Goal: Task Accomplishment & Management: Manage account settings

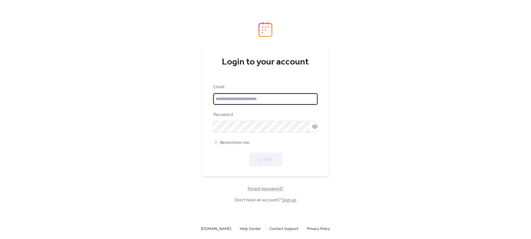
click at [275, 100] on input "email" at bounding box center [265, 99] width 104 height 11
type input "**********"
click at [268, 159] on span "Login" at bounding box center [265, 160] width 13 height 7
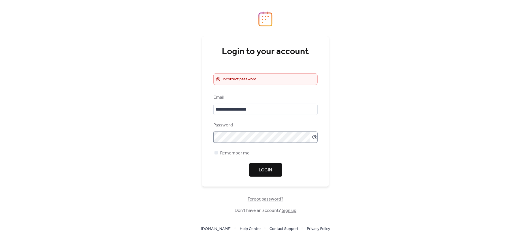
click at [315, 139] on icon at bounding box center [315, 138] width 6 height 6
click at [216, 153] on div at bounding box center [216, 152] width 3 height 3
click at [269, 170] on span "Login" at bounding box center [265, 170] width 13 height 7
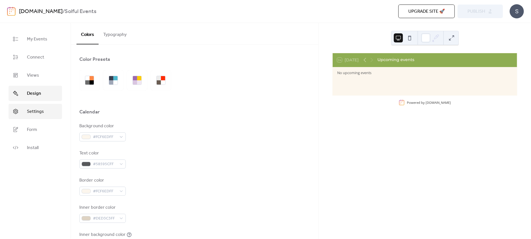
click at [34, 107] on link "Settings" at bounding box center [36, 111] width 54 height 15
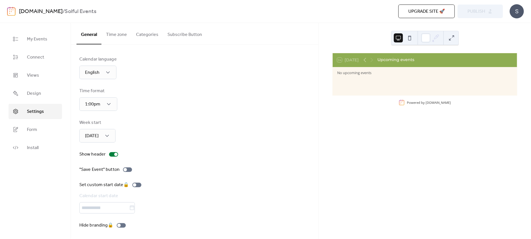
scroll to position [1, 0]
click at [31, 128] on span "Form" at bounding box center [32, 130] width 10 height 7
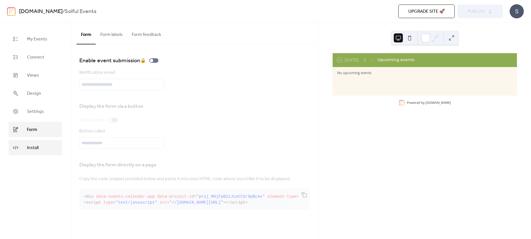
click at [41, 149] on link "Install" at bounding box center [36, 147] width 54 height 15
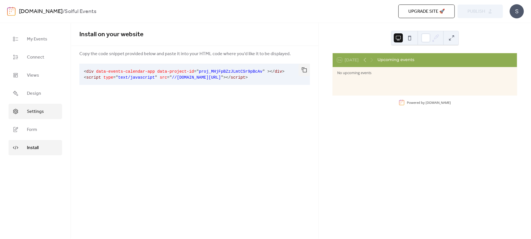
click at [37, 114] on span "Settings" at bounding box center [35, 112] width 17 height 7
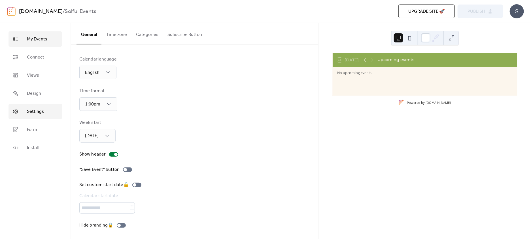
click at [34, 42] on span "My Events" at bounding box center [37, 39] width 20 height 7
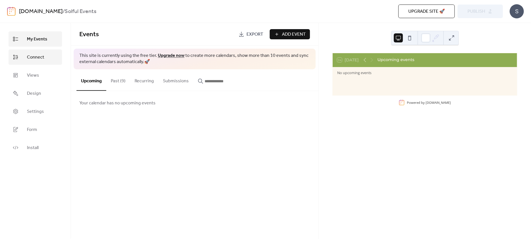
click at [34, 60] on span "Connect" at bounding box center [35, 57] width 17 height 7
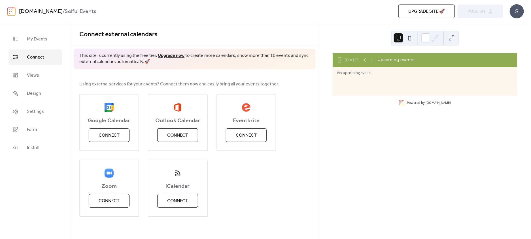
click at [35, 11] on link "[DOMAIN_NAME]" at bounding box center [41, 11] width 44 height 11
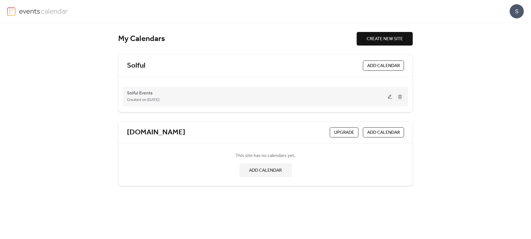
click at [346, 94] on div "Solful Events Created on [DATE]" at bounding box center [256, 97] width 259 height 14
click at [391, 97] on button at bounding box center [390, 96] width 8 height 9
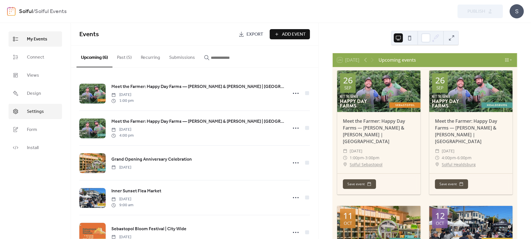
click at [34, 115] on span "Settings" at bounding box center [35, 112] width 17 height 7
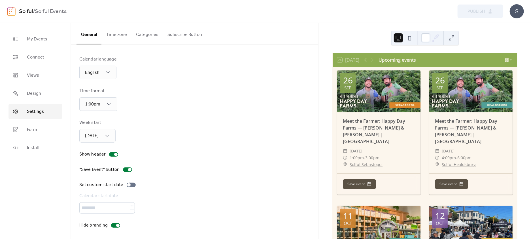
click at [187, 35] on button "Subscribe Button" at bounding box center [185, 33] width 44 height 21
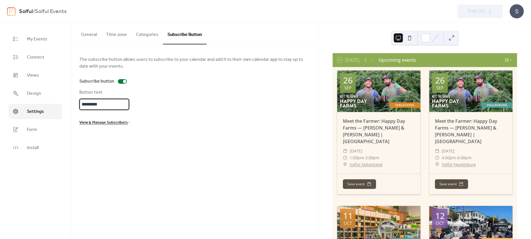
click at [103, 105] on input "*********" at bounding box center [104, 104] width 50 height 11
click at [102, 122] on span "View & Manage Subscribers" at bounding box center [103, 123] width 48 height 7
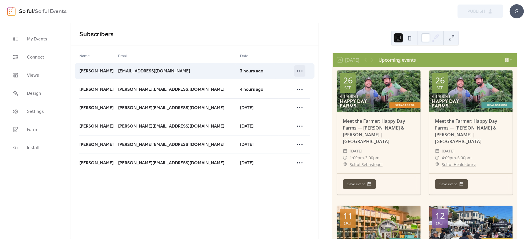
click at [298, 70] on icon at bounding box center [299, 71] width 9 height 9
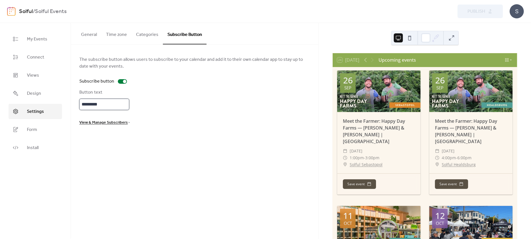
click at [106, 101] on input "*********" at bounding box center [104, 104] width 50 height 11
click at [105, 122] on span "View & Manage Subscribers" at bounding box center [103, 123] width 48 height 7
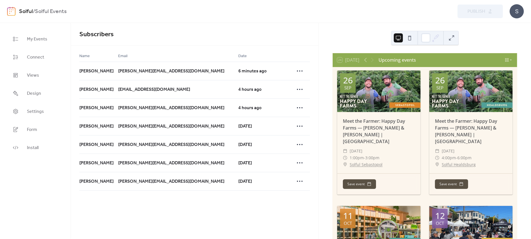
click at [22, 12] on link "Solful" at bounding box center [26, 11] width 14 height 11
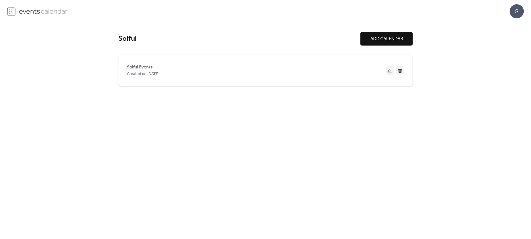
click at [35, 10] on img at bounding box center [43, 11] width 49 height 9
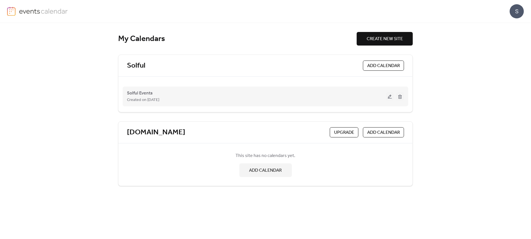
click at [336, 97] on div "Created on [DATE]" at bounding box center [256, 100] width 259 height 7
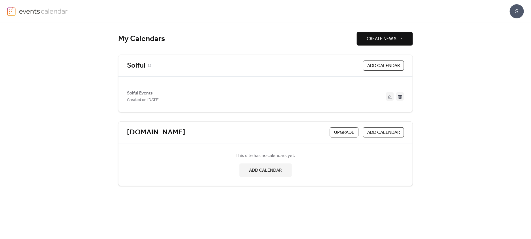
click at [137, 66] on link "Solful" at bounding box center [136, 65] width 18 height 9
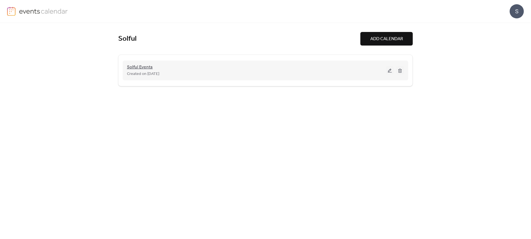
click at [139, 68] on span "Solful Events" at bounding box center [140, 67] width 26 height 7
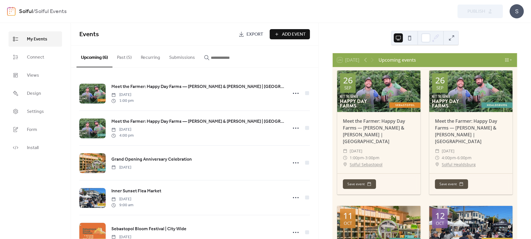
click at [29, 13] on link "Solful" at bounding box center [26, 11] width 14 height 11
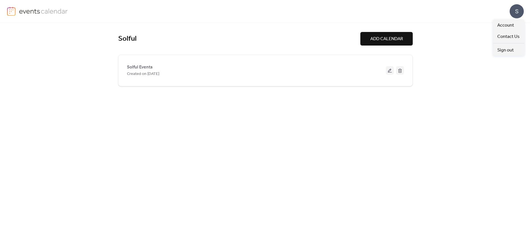
click at [513, 14] on div "S" at bounding box center [517, 11] width 14 height 14
click at [507, 37] on span "Contact Us" at bounding box center [509, 36] width 22 height 7
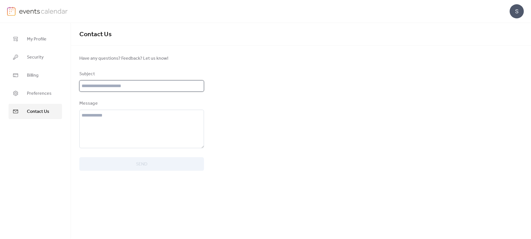
click at [101, 86] on input "text" at bounding box center [141, 85] width 125 height 11
click at [133, 59] on span "Have any questions? Feedback? Let us know!" at bounding box center [141, 58] width 125 height 7
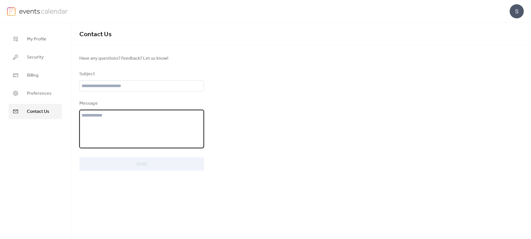
click at [126, 133] on textarea at bounding box center [141, 129] width 125 height 39
click at [378, 92] on div "Contact Us Have any questions? Feedback? Let us know! Subject Message Send" at bounding box center [301, 131] width 460 height 216
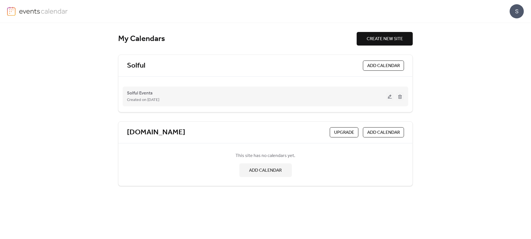
click at [349, 97] on div "Created on [DATE]" at bounding box center [256, 100] width 259 height 7
click at [390, 96] on button at bounding box center [390, 96] width 8 height 9
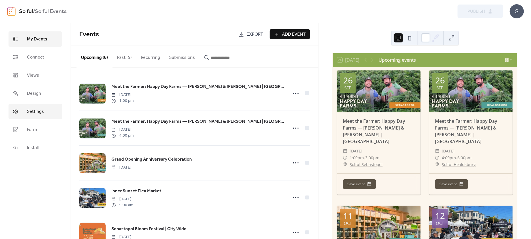
click at [38, 111] on span "Settings" at bounding box center [35, 112] width 17 height 7
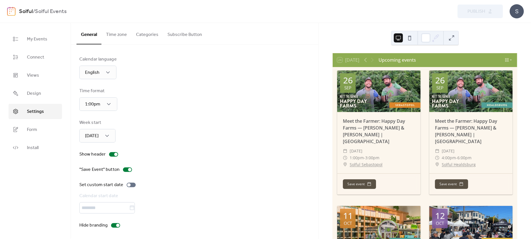
scroll to position [1, 0]
click at [178, 37] on button "Subscribe Button" at bounding box center [185, 33] width 44 height 21
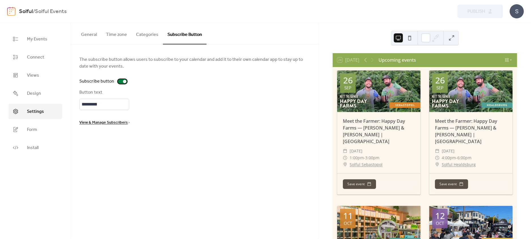
click at [121, 81] on div at bounding box center [122, 81] width 9 height 5
click at [127, 122] on link "View & Manage Subscribers >" at bounding box center [104, 122] width 50 height 3
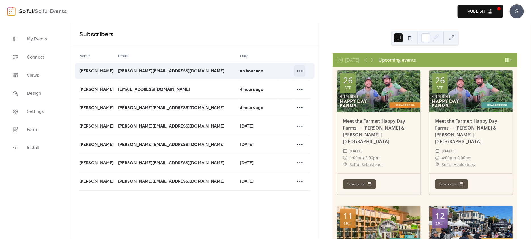
click at [301, 71] on icon at bounding box center [299, 71] width 9 height 9
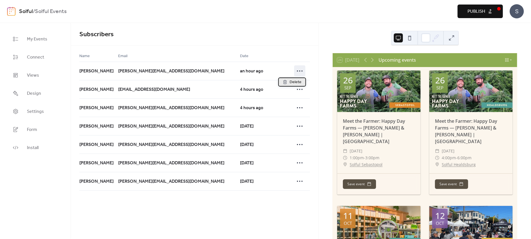
click at [296, 84] on span "Delete" at bounding box center [296, 82] width 12 height 7
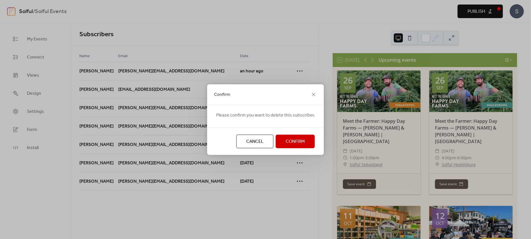
click at [291, 144] on span "Confirm" at bounding box center [295, 142] width 19 height 7
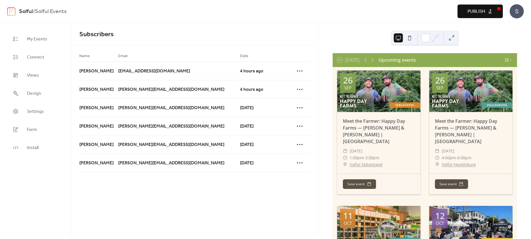
click at [477, 12] on span "Publish" at bounding box center [477, 11] width 18 height 7
